Goal: Task Accomplishment & Management: Use online tool/utility

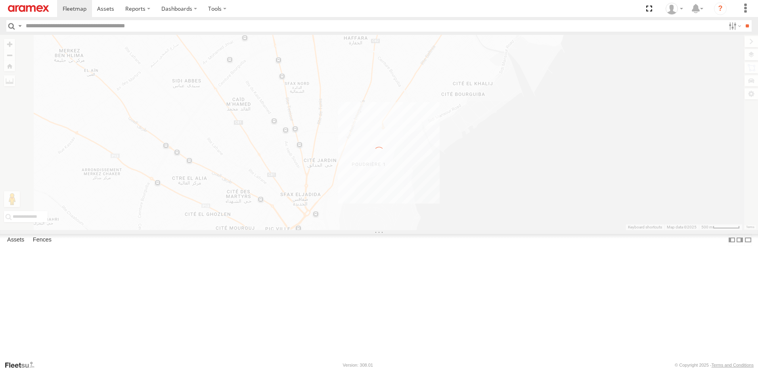
click at [0, 0] on label "×" at bounding box center [0, 0] width 0 height 0
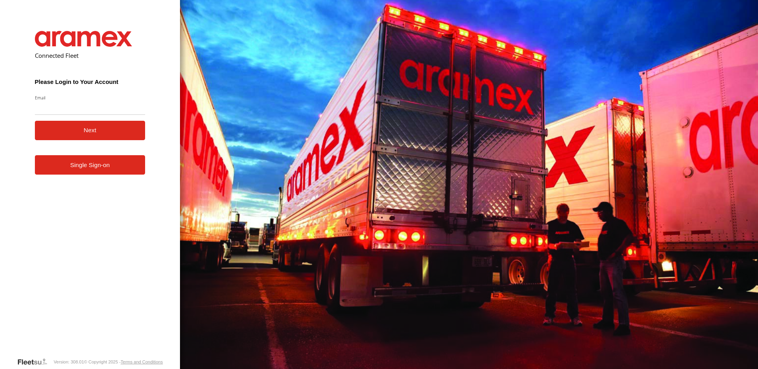
click at [101, 176] on form "Connected Fleet Please Login to Your Account Email Enter a valid login email ad…" at bounding box center [90, 188] width 134 height 338
click at [101, 169] on link "Single Sign-on" at bounding box center [90, 164] width 111 height 19
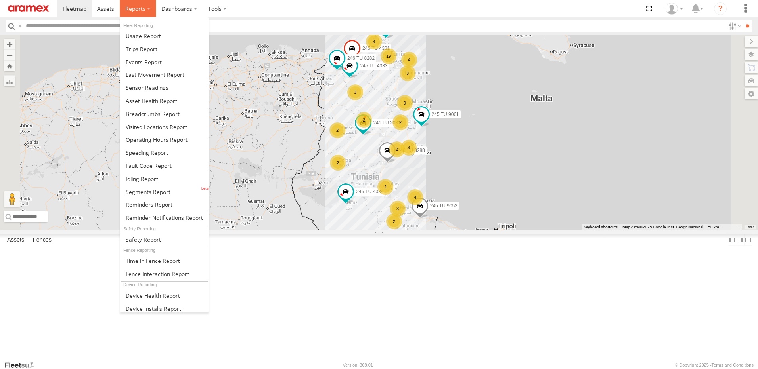
click at [141, 10] on span at bounding box center [135, 9] width 20 height 8
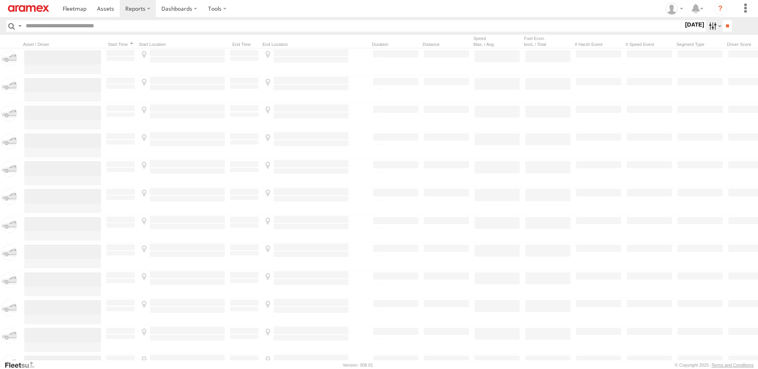
click at [710, 25] on label at bounding box center [713, 25] width 17 height 11
click at [0, 0] on label at bounding box center [0, 0] width 0 height 0
click at [726, 25] on input "**" at bounding box center [726, 25] width 9 height 11
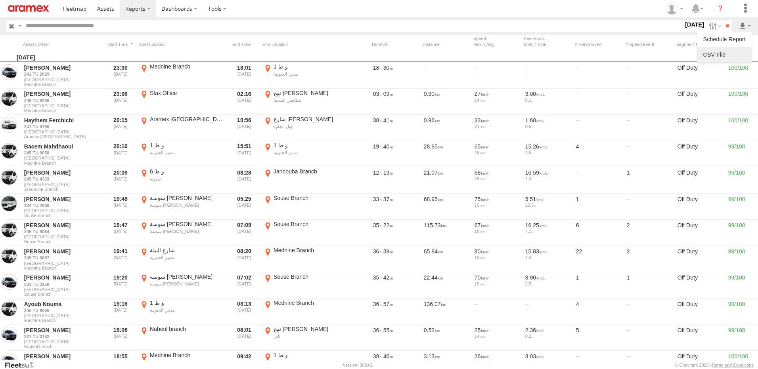
click at [730, 50] on link at bounding box center [724, 55] width 48 height 12
click at [713, 25] on label at bounding box center [713, 25] width 17 height 11
click at [0, 0] on span "[DATE]" at bounding box center [0, 0] width 0 height 0
click at [730, 21] on input "**" at bounding box center [726, 25] width 9 height 11
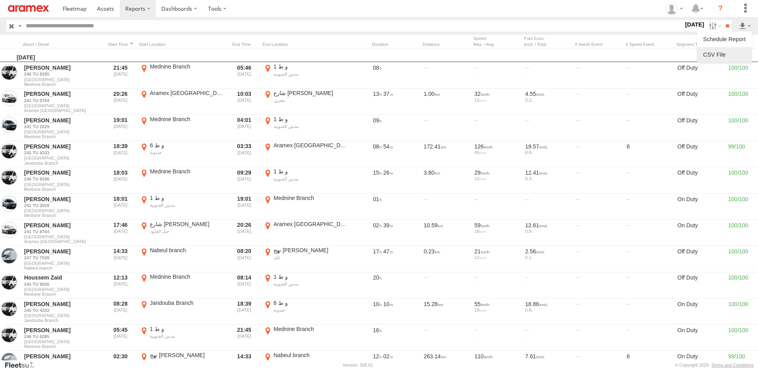
click at [727, 53] on link at bounding box center [724, 55] width 48 height 12
